Goal: Find specific page/section: Find specific page/section

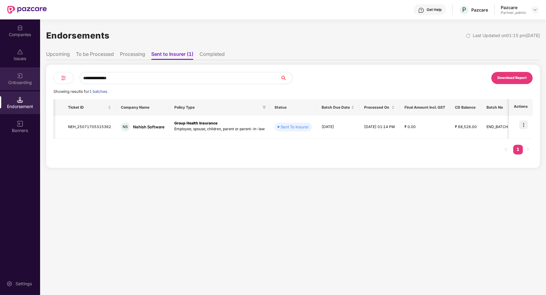
scroll to position [0, 169]
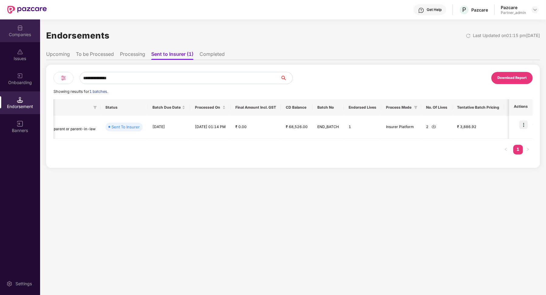
click at [21, 30] on img at bounding box center [20, 28] width 6 height 6
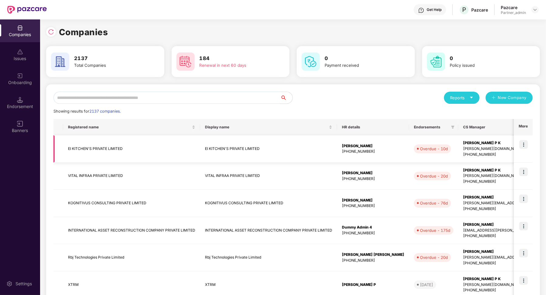
click at [156, 153] on td "EI KITCHEN'S PRIVATE LIMITED" at bounding box center [131, 148] width 137 height 27
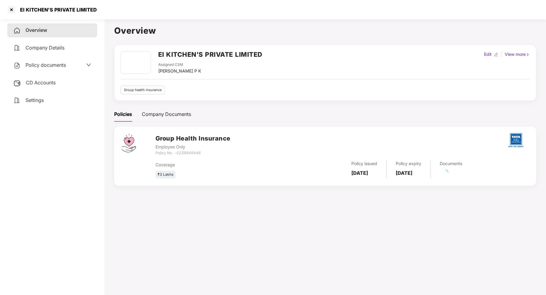
click at [62, 84] on div "CD Accounts" at bounding box center [52, 83] width 90 height 14
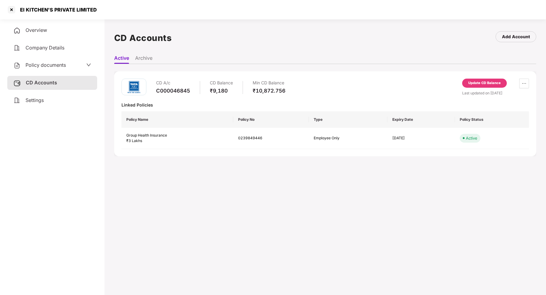
click at [43, 33] on div "Overview" at bounding box center [52, 30] width 90 height 14
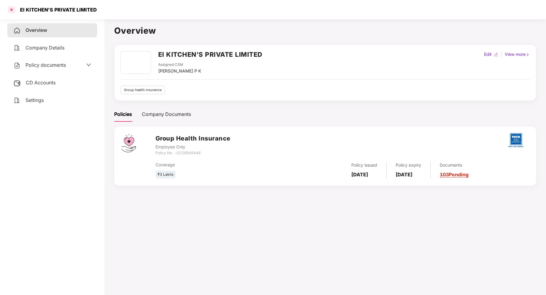
click at [10, 9] on div at bounding box center [12, 10] width 10 height 10
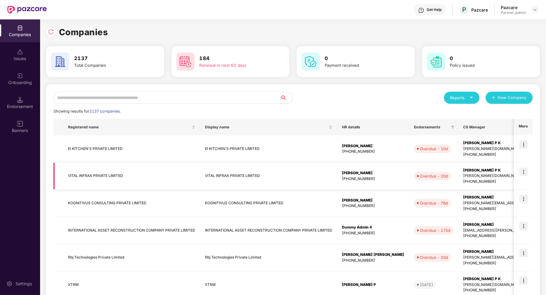
click at [152, 171] on td "VITAL INFRAA PRIVATE LIMITED" at bounding box center [131, 176] width 137 height 27
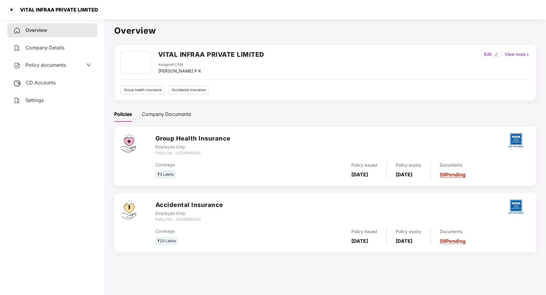
click at [62, 85] on div "CD Accounts" at bounding box center [52, 83] width 90 height 14
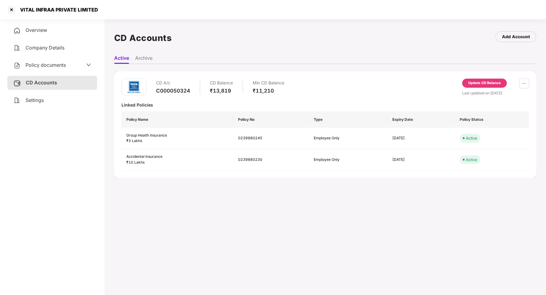
click at [146, 63] on li "Archive" at bounding box center [143, 59] width 17 height 9
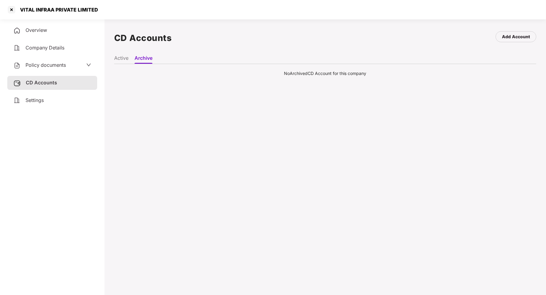
click at [123, 62] on li "Active" at bounding box center [121, 59] width 14 height 9
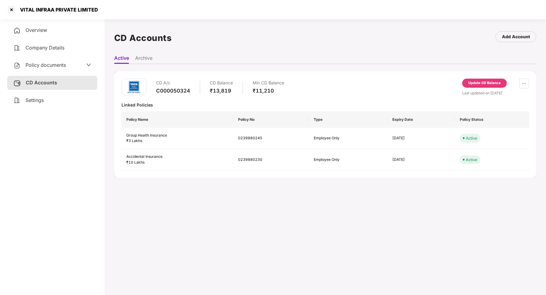
click at [10, 15] on div "VITAL INFRAA PRIVATE LIMITED" at bounding box center [273, 9] width 546 height 19
click at [11, 7] on div at bounding box center [12, 10] width 10 height 10
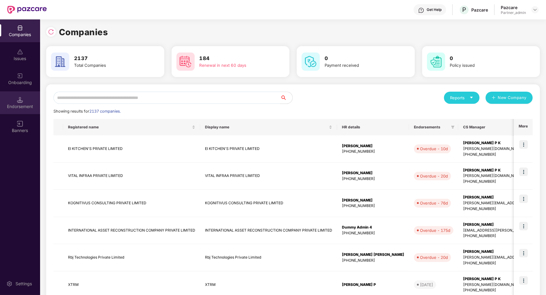
click at [28, 99] on div "Endorsement" at bounding box center [20, 102] width 40 height 23
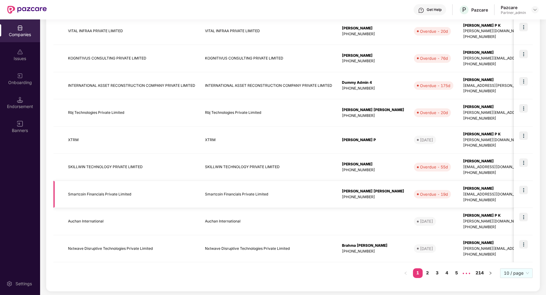
click at [100, 197] on td "Smartcoin Financials Private Limited" at bounding box center [131, 194] width 137 height 27
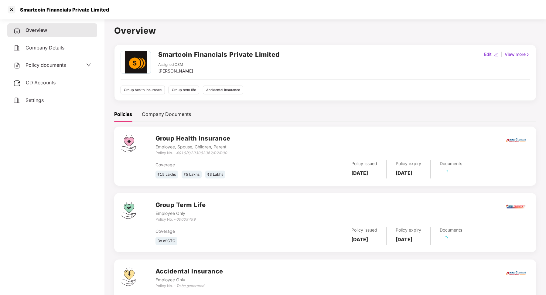
click at [46, 82] on span "CD Accounts" at bounding box center [41, 83] width 30 height 6
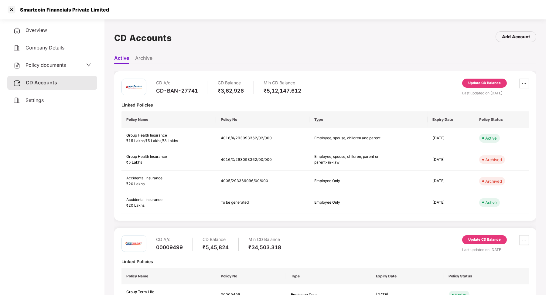
click at [149, 59] on li "Archive" at bounding box center [143, 59] width 17 height 9
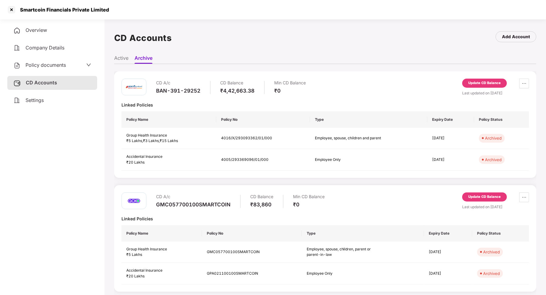
click at [120, 58] on li "Active" at bounding box center [121, 59] width 14 height 9
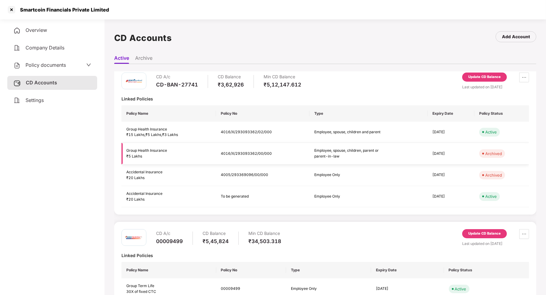
scroll to position [0, 0]
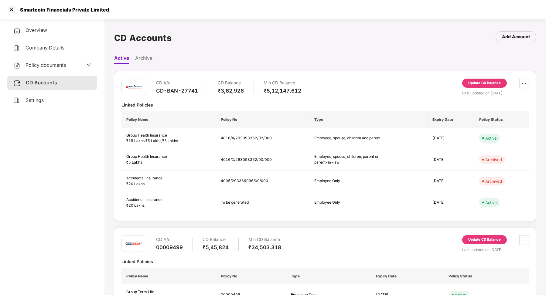
click at [151, 58] on li "Archive" at bounding box center [143, 59] width 17 height 9
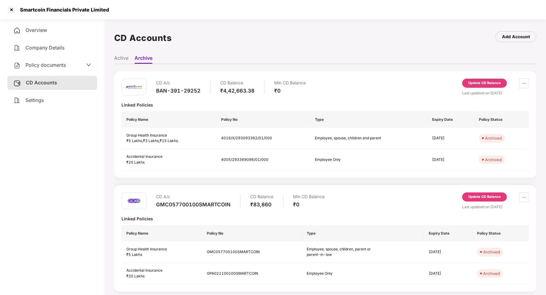
scroll to position [2, 0]
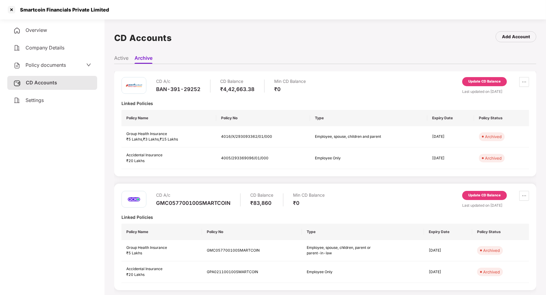
click at [128, 57] on li "Active" at bounding box center [121, 59] width 14 height 9
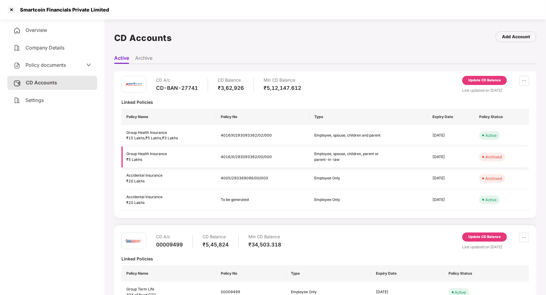
scroll to position [0, 0]
